Goal: Navigation & Orientation: Find specific page/section

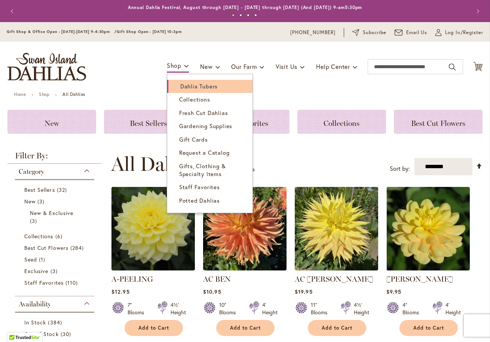
click at [180, 85] on span "Dahlia Tubers" at bounding box center [198, 85] width 37 height 7
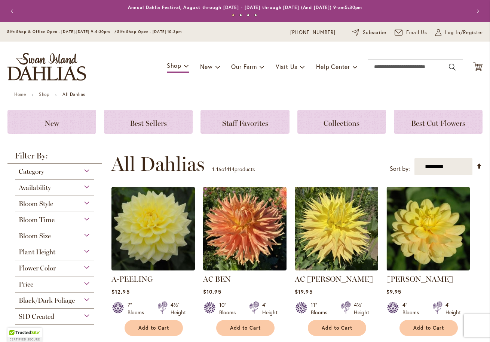
click at [83, 186] on div "Availability" at bounding box center [54, 186] width 79 height 12
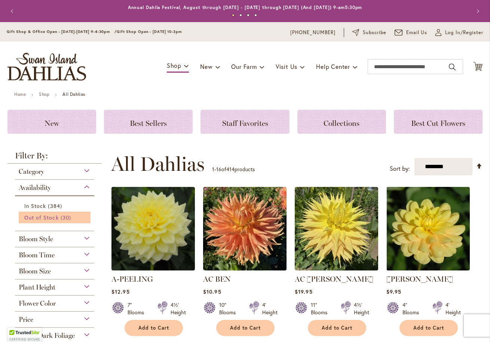
click at [45, 218] on span "Out of Stock" at bounding box center [41, 217] width 34 height 7
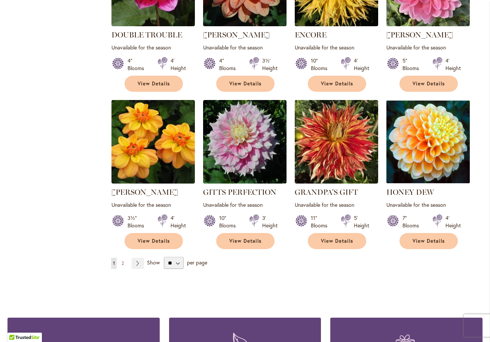
scroll to position [566, 0]
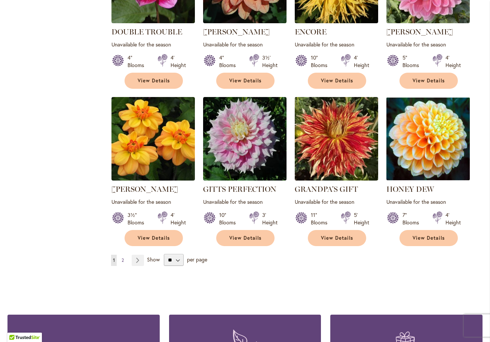
click at [123, 257] on span "2" at bounding box center [123, 260] width 2 height 6
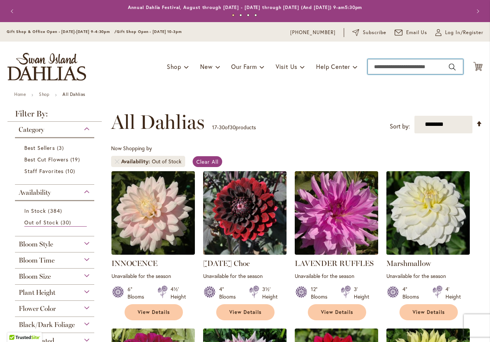
click at [397, 65] on input "Search" at bounding box center [415, 66] width 95 height 15
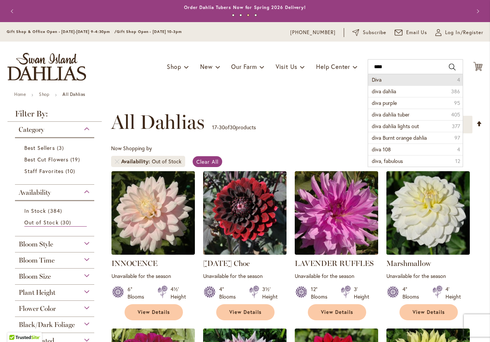
click at [449, 64] on button "Search" at bounding box center [452, 67] width 7 height 12
type input "****"
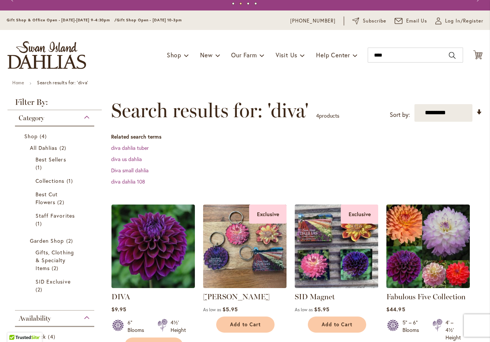
scroll to position [11, 0]
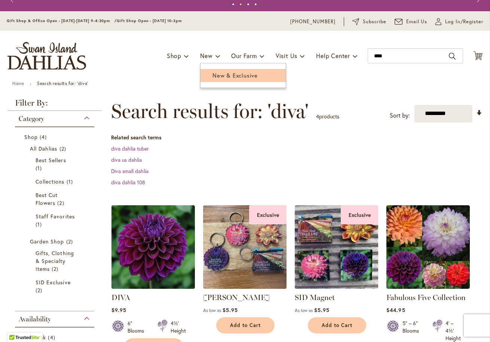
click at [212, 76] on span "New & Exclusive" at bounding box center [234, 74] width 45 height 7
